Goal: Information Seeking & Learning: Compare options

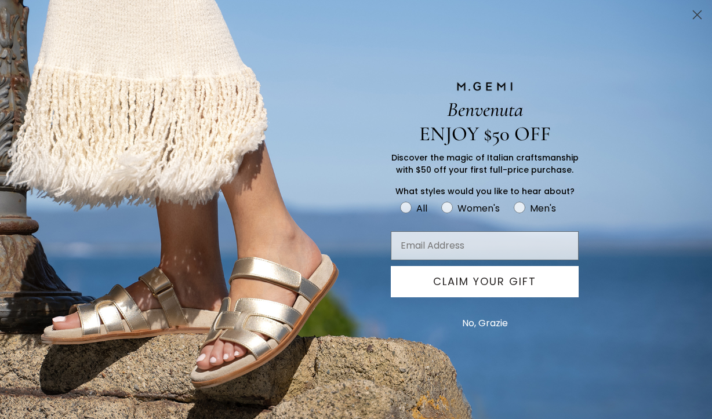
click at [696, 9] on circle "Close dialog" at bounding box center [696, 14] width 19 height 19
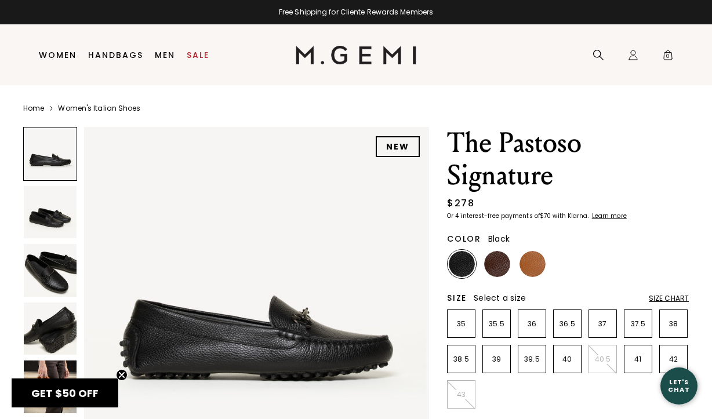
click at [455, 270] on img at bounding box center [462, 264] width 26 height 26
click at [501, 267] on img at bounding box center [497, 264] width 26 height 26
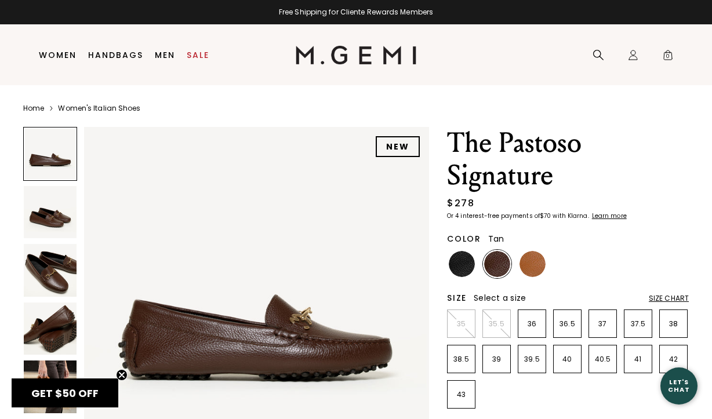
click at [526, 261] on img at bounding box center [532, 264] width 26 height 26
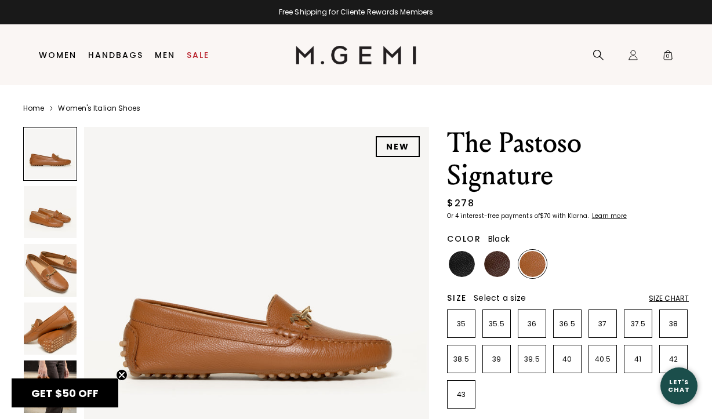
click at [463, 258] on img at bounding box center [462, 264] width 26 height 26
